Goal: Transaction & Acquisition: Purchase product/service

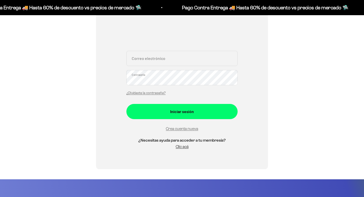
scroll to position [89, 0]
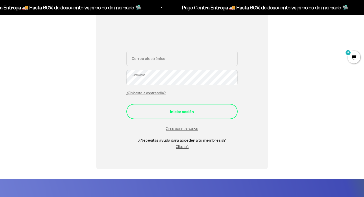
type input "danileon27@gmail.com"
click at [183, 114] on div "Iniciar sesión" at bounding box center [181, 111] width 91 height 7
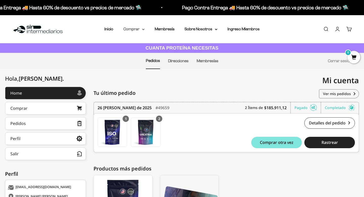
click at [137, 30] on summary "Comprar" at bounding box center [133, 29] width 21 height 7
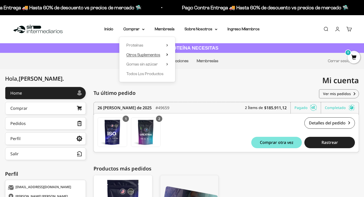
click at [166, 54] on icon at bounding box center [167, 54] width 2 height 3
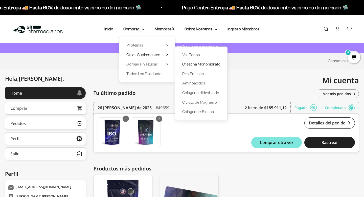
click at [200, 65] on span "Creatina Monohidrato" at bounding box center [201, 64] width 38 height 4
click at [201, 62] on span "Creatina Monohidrato" at bounding box center [201, 64] width 38 height 4
click at [196, 63] on span "Creatina Monohidrato" at bounding box center [201, 64] width 38 height 4
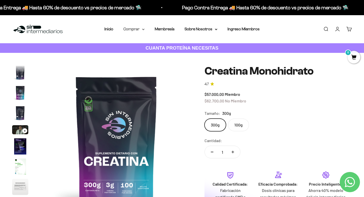
click at [137, 29] on summary "Comprar" at bounding box center [133, 29] width 21 height 7
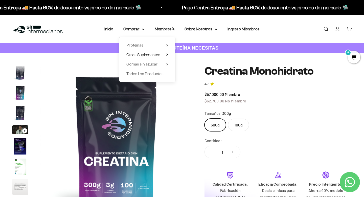
click at [165, 54] on summary "Otros Suplementos" at bounding box center [147, 55] width 42 height 7
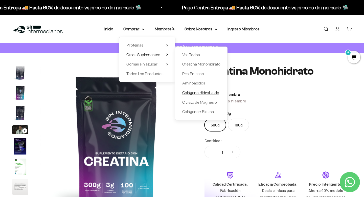
click at [205, 93] on span "Colágeno Hidrolizado" at bounding box center [200, 92] width 37 height 4
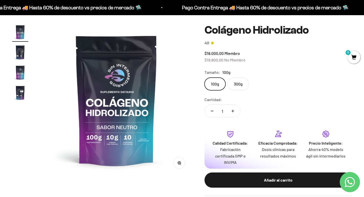
click at [235, 85] on label "300g" at bounding box center [237, 84] width 21 height 13
click at [204, 78] on input "300g" at bounding box center [204, 77] width 0 height 0
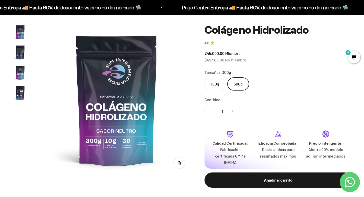
drag, startPoint x: 207, startPoint y: 53, endPoint x: 226, endPoint y: 54, distance: 19.5
click at [17, 50] on img "Ir al artículo 2" at bounding box center [20, 52] width 16 height 16
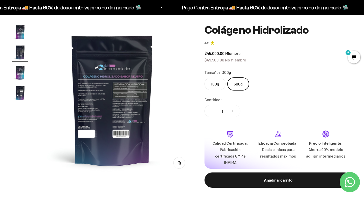
scroll to position [0, 158]
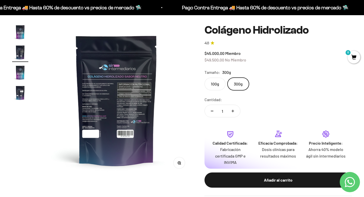
click at [22, 29] on img "Ir al artículo 1" at bounding box center [20, 32] width 16 height 16
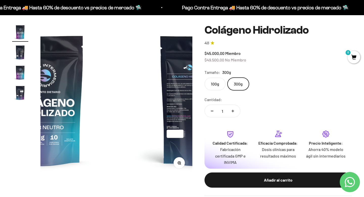
scroll to position [0, 0]
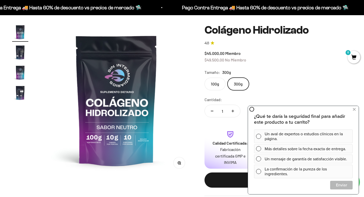
click at [237, 84] on label "300g" at bounding box center [237, 84] width 21 height 13
click at [204, 78] on input "300g" at bounding box center [204, 77] width 0 height 0
click at [354, 109] on icon at bounding box center [354, 109] width 3 height 7
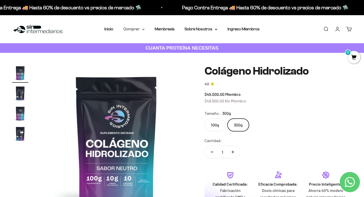
click at [137, 29] on summary "Comprar" at bounding box center [133, 29] width 21 height 7
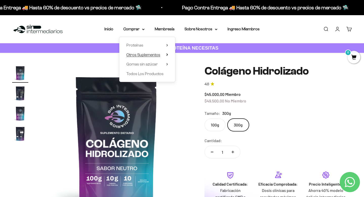
click at [167, 55] on icon at bounding box center [166, 55] width 1 height 2
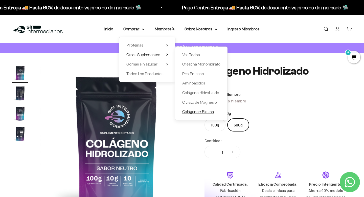
click at [208, 112] on span "Colágeno + Biotina" at bounding box center [198, 111] width 32 height 4
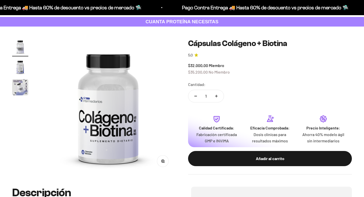
scroll to position [26, 0]
click at [21, 71] on img "Ir al artículo 2" at bounding box center [20, 67] width 16 height 16
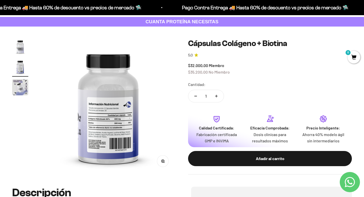
scroll to position [0, 0]
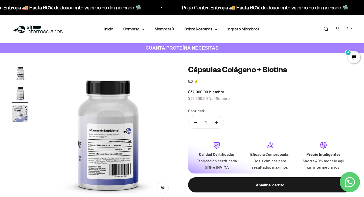
click at [20, 74] on img "Ir al artículo 1" at bounding box center [20, 73] width 16 height 16
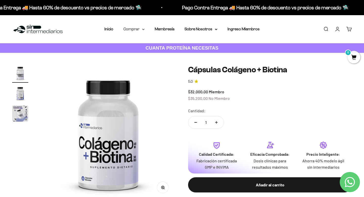
click at [144, 29] on icon at bounding box center [143, 30] width 3 height 2
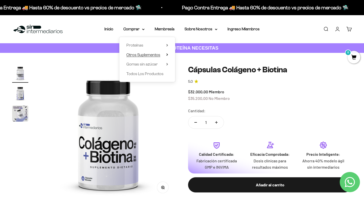
click at [167, 55] on icon at bounding box center [166, 55] width 1 height 2
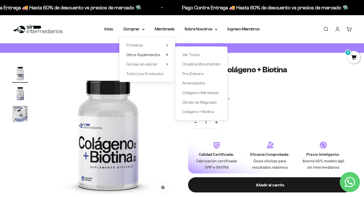
click at [247, 104] on safe-sticky "Cápsulas Colágeno + Biotina 5.0 $32.000,00 Miembro $35.200,00 No Miembro Calida…" at bounding box center [270, 133] width 164 height 136
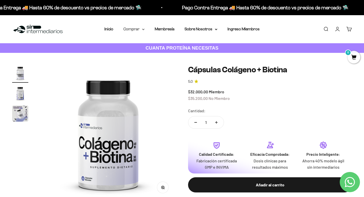
click at [142, 30] on summary "Comprar" at bounding box center [133, 29] width 21 height 7
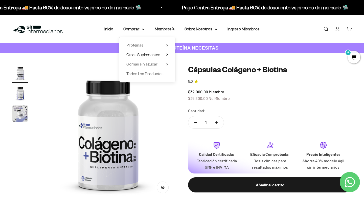
click at [162, 56] on summary "Otros Suplementos" at bounding box center [147, 55] width 42 height 7
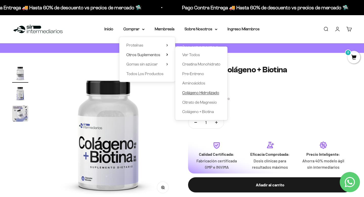
click at [198, 92] on span "Colágeno Hidrolizado" at bounding box center [200, 92] width 37 height 4
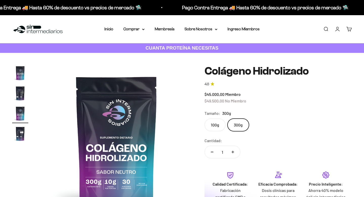
scroll to position [22, 0]
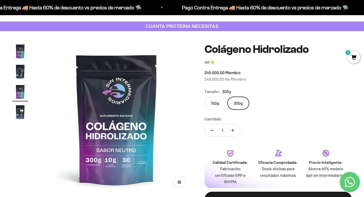
click at [13, 109] on img "Ir al artículo 4" at bounding box center [20, 112] width 16 height 16
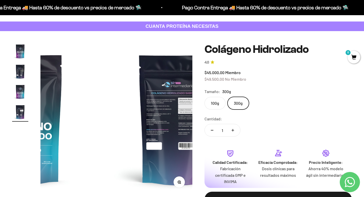
scroll to position [0, 473]
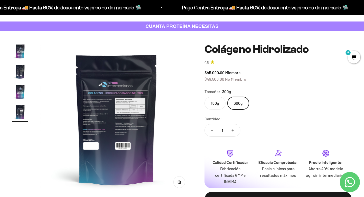
click at [20, 94] on img "Ir al artículo 3" at bounding box center [20, 92] width 16 height 16
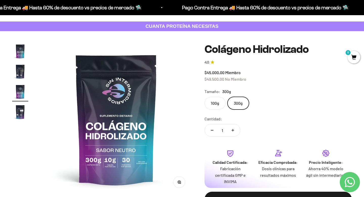
click at [19, 72] on img "Ir al artículo 2" at bounding box center [20, 71] width 16 height 16
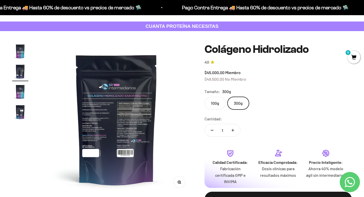
scroll to position [0, 0]
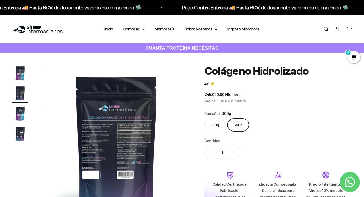
click at [338, 29] on link "Cuenta" at bounding box center [337, 29] width 6 height 6
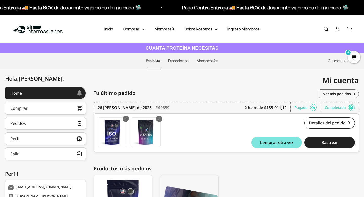
click at [339, 30] on link "Cuenta" at bounding box center [337, 29] width 6 height 6
click at [48, 154] on button "Salir" at bounding box center [45, 153] width 81 height 13
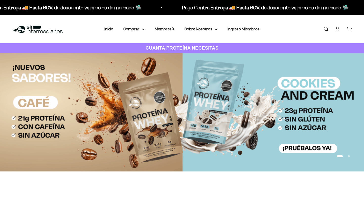
click at [337, 30] on link "Iniciar sesión" at bounding box center [337, 29] width 6 height 6
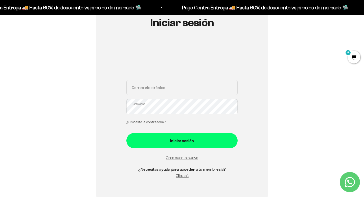
scroll to position [67, 0]
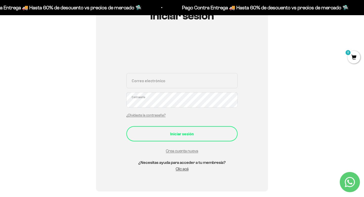
type input "danileon27@gmail.com"
click at [190, 134] on div "Iniciar sesión" at bounding box center [181, 133] width 91 height 7
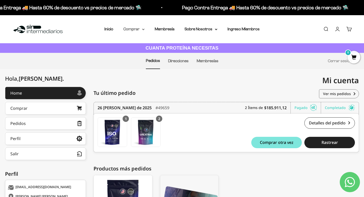
click at [136, 30] on summary "Comprar" at bounding box center [133, 29] width 21 height 7
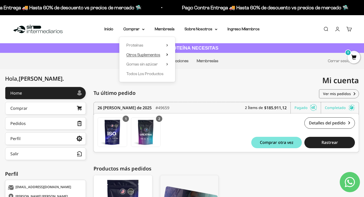
click at [166, 55] on icon at bounding box center [167, 54] width 2 height 3
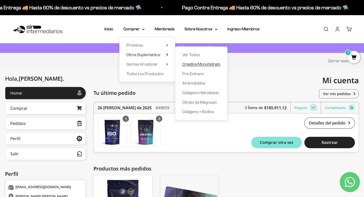
click at [193, 64] on span "Creatina Monohidrato" at bounding box center [201, 64] width 38 height 4
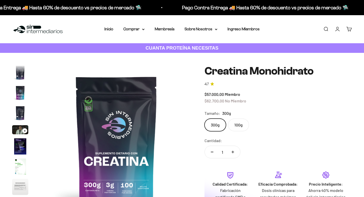
scroll to position [72, 0]
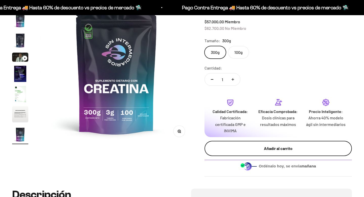
click at [289, 145] on div "Añadir al carrito" at bounding box center [277, 148] width 127 height 7
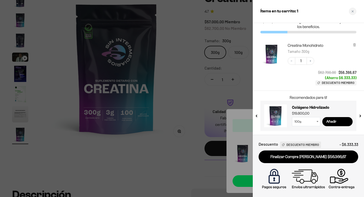
scroll to position [0, 0]
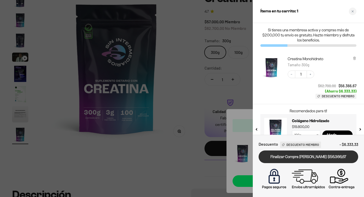
click at [317, 160] on link "Finalizar Compra [PERSON_NAME] $56.366,67" at bounding box center [308, 156] width 100 height 13
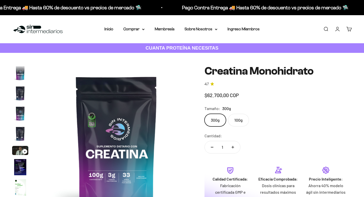
click at [338, 30] on link "Cuenta" at bounding box center [337, 29] width 6 height 6
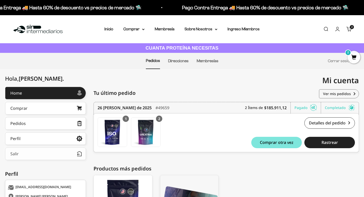
click at [48, 150] on button "Salir" at bounding box center [45, 153] width 81 height 13
